Goal: Find specific page/section: Find specific page/section

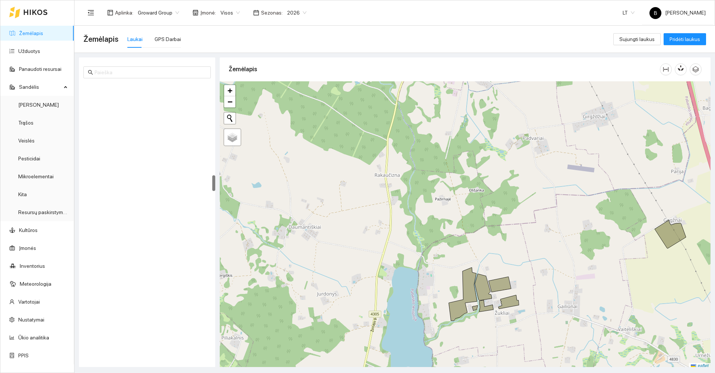
scroll to position [2, 0]
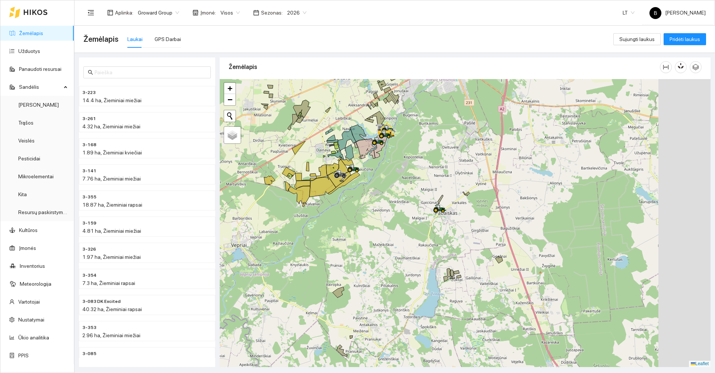
drag, startPoint x: 468, startPoint y: 243, endPoint x: 385, endPoint y: 233, distance: 83.0
click at [385, 233] on div at bounding box center [465, 223] width 491 height 288
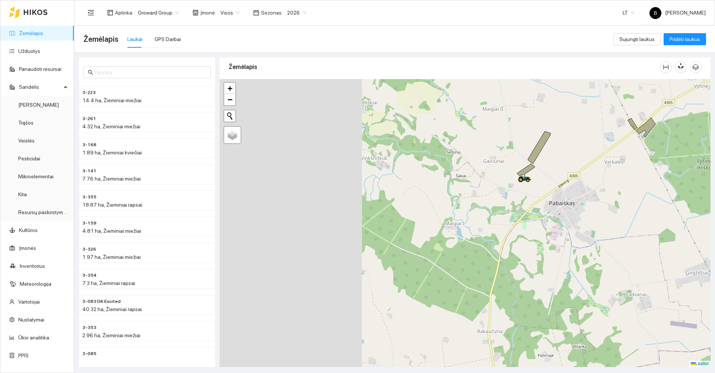
drag, startPoint x: 301, startPoint y: 215, endPoint x: 550, endPoint y: 158, distance: 255.2
click at [551, 158] on div at bounding box center [465, 223] width 491 height 288
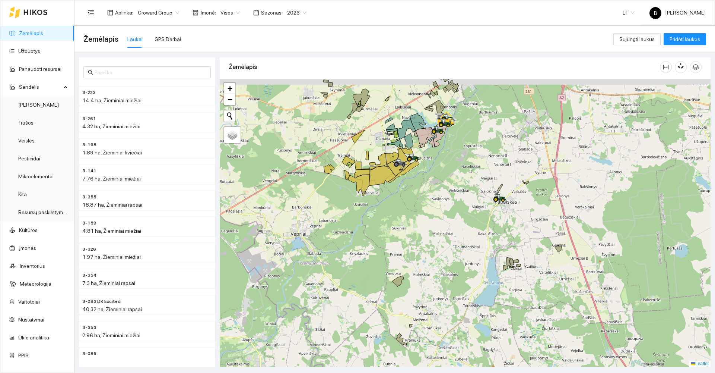
drag, startPoint x: 421, startPoint y: 188, endPoint x: 410, endPoint y: 257, distance: 69.8
click at [410, 257] on div at bounding box center [465, 223] width 491 height 288
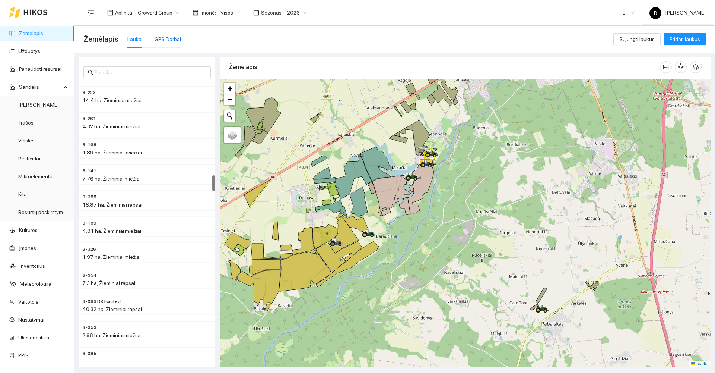
click at [162, 37] on div "GPS Darbai" at bounding box center [168, 39] width 26 height 8
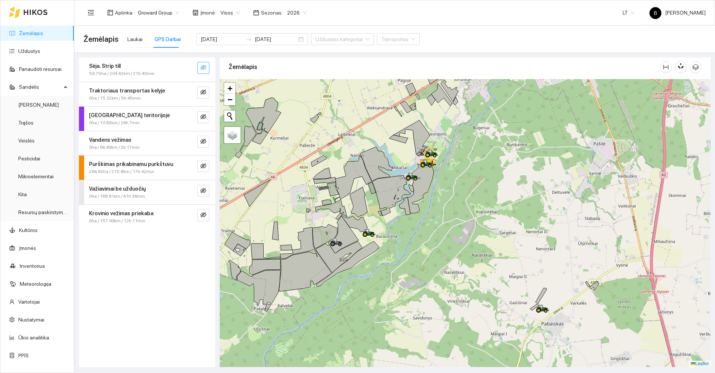
click at [203, 67] on icon "eye-invisible" at bounding box center [203, 67] width 6 height 6
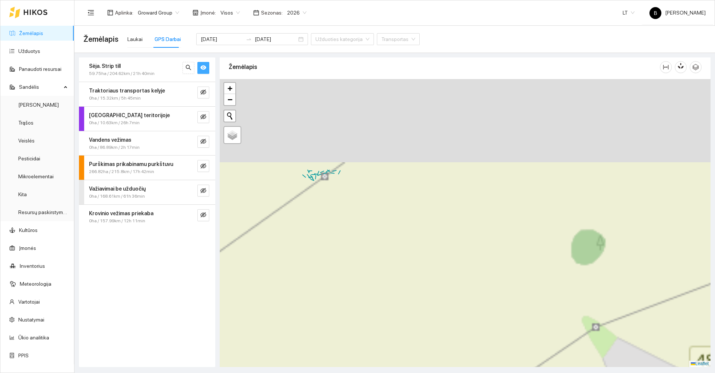
drag, startPoint x: 349, startPoint y: 115, endPoint x: 292, endPoint y: 259, distance: 154.9
click at [293, 259] on div at bounding box center [465, 223] width 491 height 288
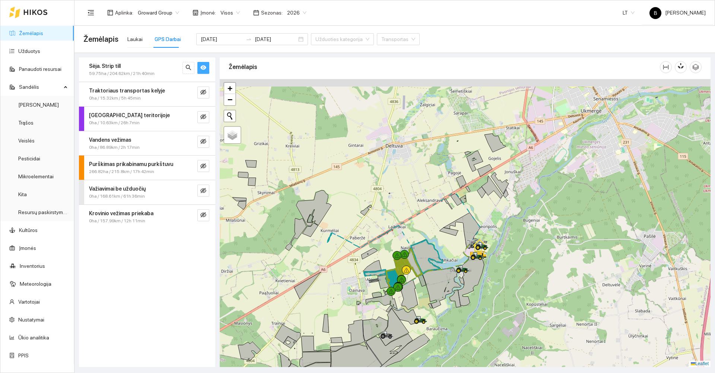
drag, startPoint x: 360, startPoint y: 158, endPoint x: 344, endPoint y: 188, distance: 33.5
click at [344, 188] on div at bounding box center [465, 223] width 491 height 288
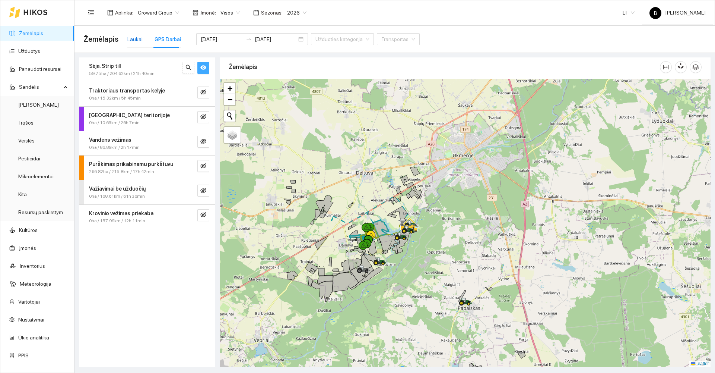
click at [131, 39] on div "Laukai" at bounding box center [134, 39] width 15 height 8
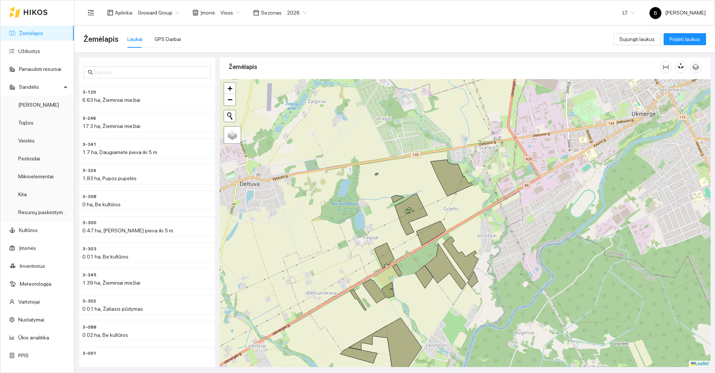
drag, startPoint x: 354, startPoint y: 163, endPoint x: 474, endPoint y: 208, distance: 127.8
click at [474, 208] on div at bounding box center [465, 223] width 491 height 288
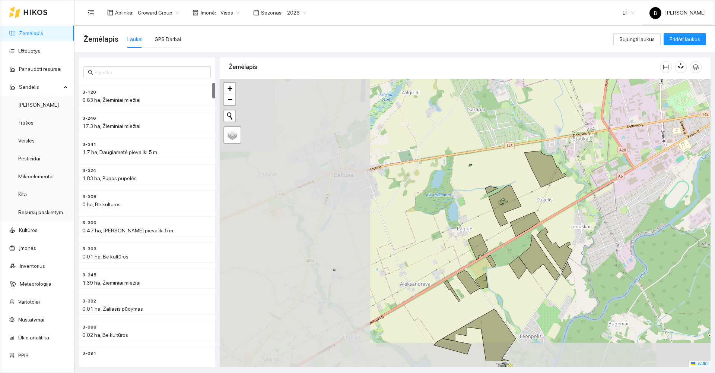
drag, startPoint x: 259, startPoint y: 265, endPoint x: 421, endPoint y: 228, distance: 167.0
click at [421, 228] on div at bounding box center [465, 223] width 491 height 288
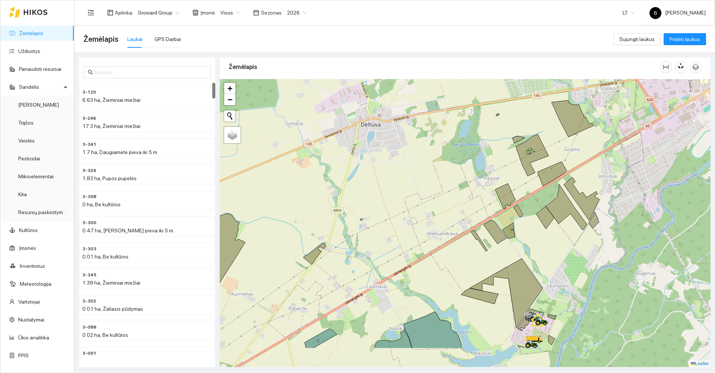
drag, startPoint x: 383, startPoint y: 245, endPoint x: 406, endPoint y: 197, distance: 53.0
click at [406, 197] on div at bounding box center [465, 223] width 491 height 288
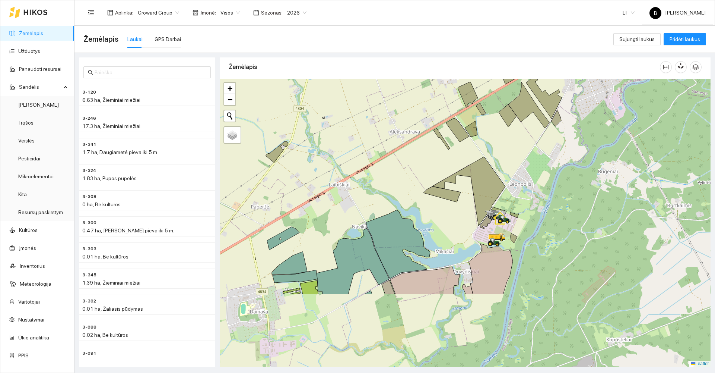
drag, startPoint x: 368, startPoint y: 243, endPoint x: 278, endPoint y: 121, distance: 151.0
click at [278, 121] on div at bounding box center [465, 223] width 491 height 288
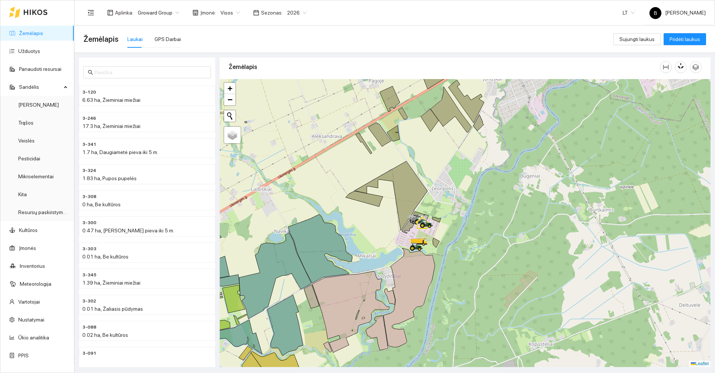
drag, startPoint x: 357, startPoint y: 138, endPoint x: 319, endPoint y: 173, distance: 51.2
click at [319, 173] on div at bounding box center [465, 223] width 491 height 288
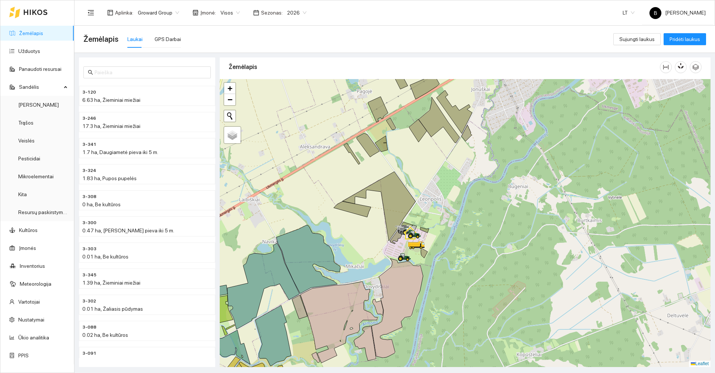
scroll to position [2, 0]
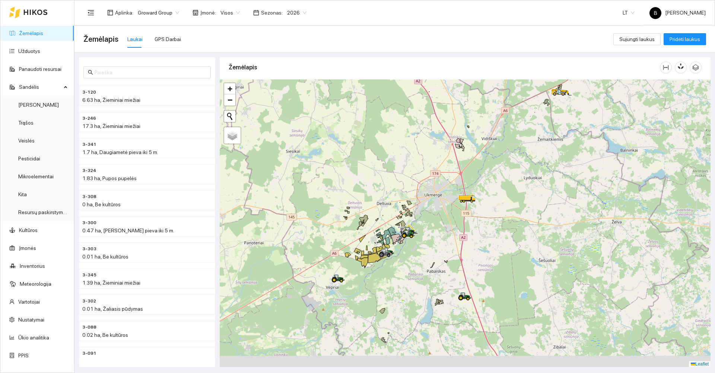
drag, startPoint x: 393, startPoint y: 308, endPoint x: 380, endPoint y: 238, distance: 71.2
click at [380, 239] on div at bounding box center [465, 223] width 491 height 288
